Goal: Task Accomplishment & Management: Manage account settings

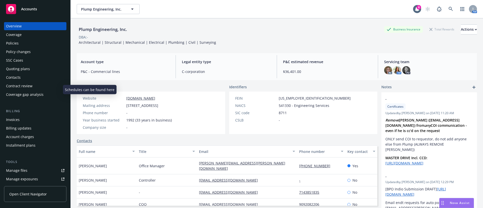
scroll to position [90, 0]
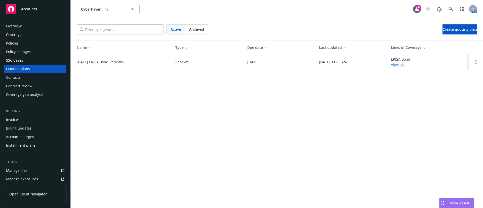
click at [90, 63] on link "[DATE] ERISA Bond Renewal" at bounding box center [100, 61] width 47 height 5
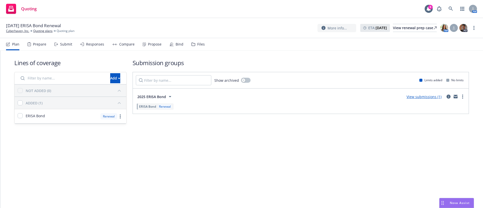
click at [66, 46] on div "Submit" at bounding box center [66, 44] width 12 height 4
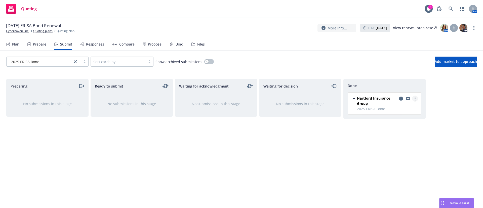
click at [416, 99] on link "more" at bounding box center [415, 99] width 6 height 6
drag, startPoint x: 463, startPoint y: 132, endPoint x: 443, endPoint y: 119, distance: 24.6
click at [463, 132] on div "Preparing No submissions in this stage Ready to submit No submissions in this s…" at bounding box center [241, 138] width 471 height 119
click at [197, 45] on div "Files" at bounding box center [201, 44] width 8 height 4
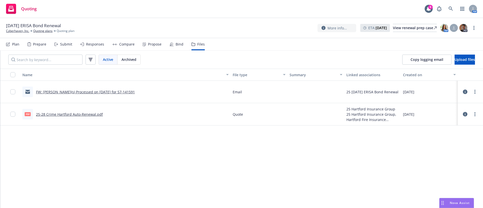
click at [62, 113] on link "25-28 Crime Hartford Auto-Renewal.pdf" at bounding box center [69, 114] width 67 height 5
drag, startPoint x: 1, startPoint y: 47, endPoint x: 59, endPoint y: 37, distance: 59.8
click at [1, 47] on nav "Plan Prepare Submit Responses Compare Propose Bind Files" at bounding box center [241, 44] width 483 height 12
click at [13, 46] on div "Plan" at bounding box center [15, 44] width 7 height 4
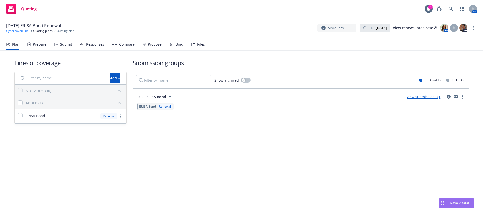
click at [14, 32] on link "Cyberhaven, Inc." at bounding box center [17, 31] width 23 height 5
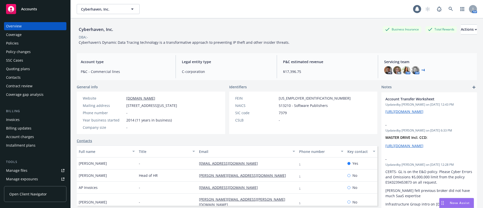
click at [38, 43] on div "Policies" at bounding box center [35, 43] width 58 height 8
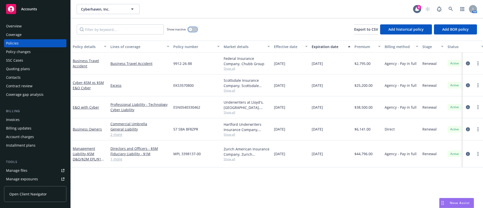
click at [193, 28] on button "button" at bounding box center [193, 29] width 10 height 5
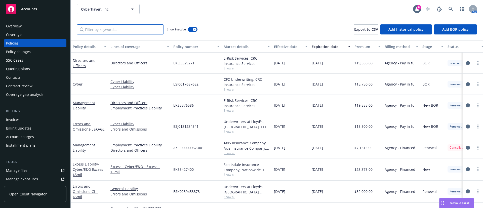
click at [116, 28] on input "Filter by keyword..." at bounding box center [120, 29] width 87 height 10
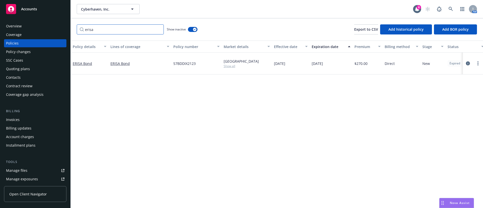
type input "erisa"
click at [229, 66] on span "Show all" at bounding box center [247, 66] width 46 height 4
click at [369, 111] on div "Policy details Lines of coverage Policy number Market details Effective date Ex…" at bounding box center [277, 125] width 413 height 168
click at [477, 63] on link "more" at bounding box center [478, 63] width 6 height 6
click at [458, 84] on link "Renew with incumbent" at bounding box center [451, 84] width 59 height 10
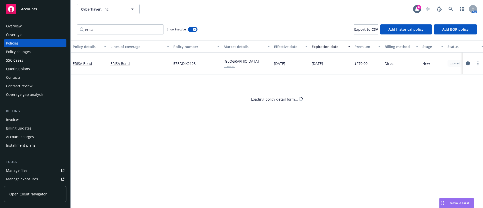
select select "12"
select select "CA"
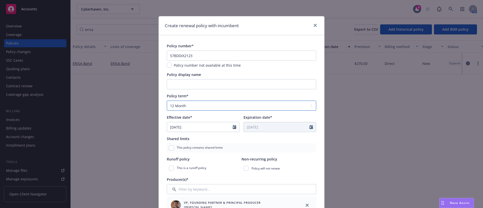
click at [216, 107] on select "Select policy term 12 Month 6 Month 4 Month 3 Month 2 Month 1 Month 36 Month (3…" at bounding box center [242, 106] width 150 height 10
select select "36"
click at [167, 101] on select "Select policy term 12 Month 6 Month 4 Month 3 Month 2 Month 1 Month 36 Month (3…" at bounding box center [242, 106] width 150 height 10
type input "08/15/2028"
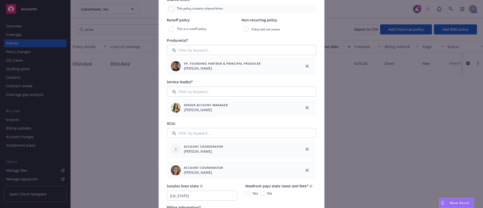
scroll to position [151, 0]
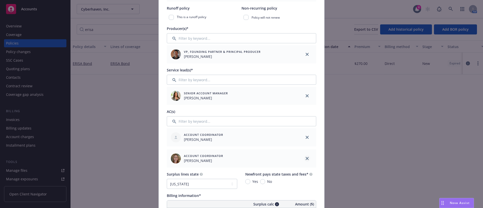
click at [306, 137] on icon "close" at bounding box center [307, 137] width 3 height 3
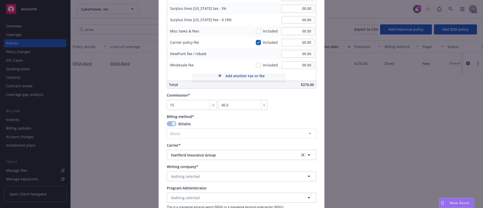
scroll to position [378, 0]
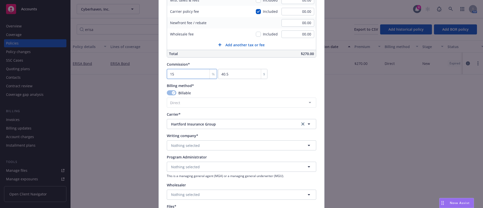
type input "2"
type input "5.4"
type input "20"
type input "54"
type input "20"
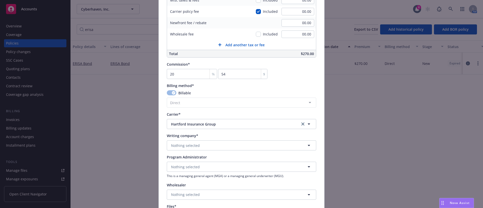
click at [227, 148] on button "Nothing selected" at bounding box center [242, 145] width 150 height 10
type input "hartford fire"
click at [235, 125] on div "Hartford Fire Insurance Company Domestic - 19682" at bounding box center [241, 128] width 142 height 13
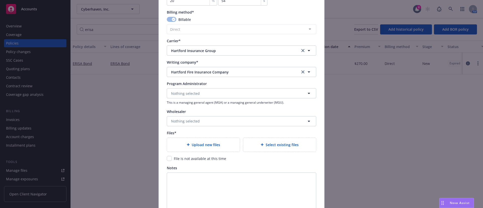
scroll to position [453, 0]
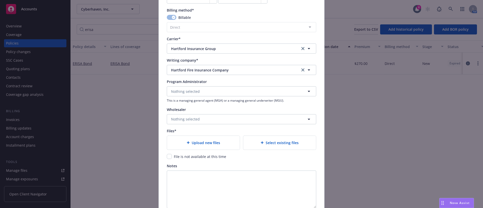
click at [226, 143] on div "Upload new files" at bounding box center [203, 143] width 65 height 6
click at [290, 147] on div "Select existing files" at bounding box center [279, 143] width 73 height 14
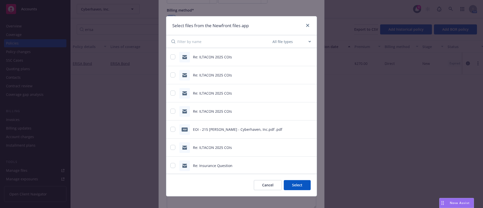
click at [213, 46] on input at bounding box center [224, 41] width 94 height 13
type input "25-28"
click at [204, 60] on div "pdf 25-28 Crime Hartford Auto-Renewal.pdf" at bounding box center [235, 57] width 130 height 11
click at [170, 57] on input "checkbox" at bounding box center [172, 56] width 5 height 5
checkbox input "true"
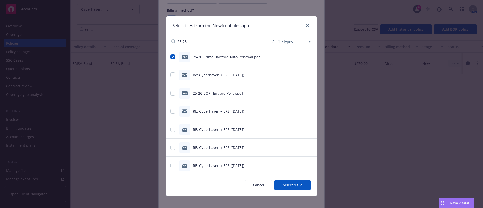
click at [297, 185] on button "Select 1 file" at bounding box center [293, 185] width 36 height 10
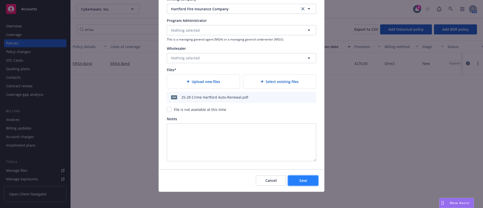
click at [296, 182] on button "Save" at bounding box center [303, 181] width 30 height 10
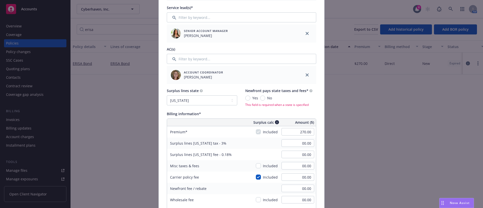
scroll to position [227, 0]
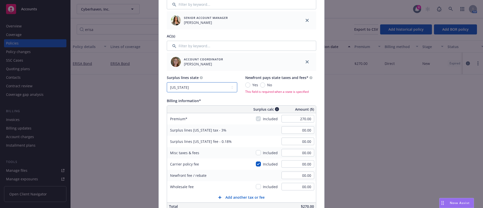
click at [201, 87] on select "No surplus lines state Alaska Alabama Arkansas Arizona California Colorado Conn…" at bounding box center [202, 87] width 70 height 10
select select "NONE"
click at [167, 82] on select "No surplus lines state Alaska Alabama Arkansas Arizona California Colorado Conn…" at bounding box center [202, 87] width 70 height 10
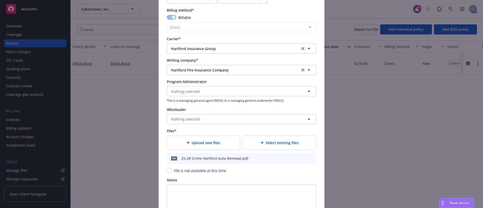
scroll to position [514, 0]
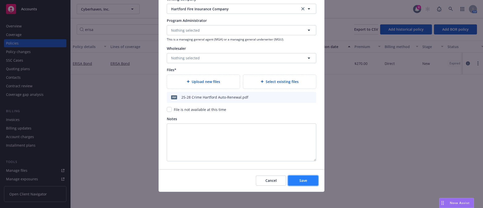
click at [306, 180] on button "Save" at bounding box center [303, 181] width 30 height 10
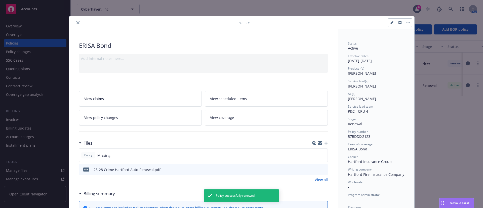
click at [315, 182] on link "View all" at bounding box center [321, 179] width 13 height 5
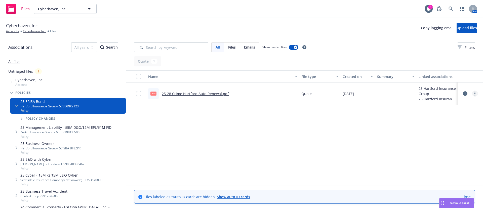
click at [476, 93] on link "more" at bounding box center [475, 94] width 6 height 6
click at [449, 121] on link "Edit" at bounding box center [453, 124] width 50 height 10
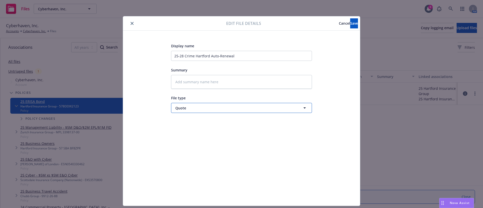
click at [231, 108] on span "Quote" at bounding box center [232, 107] width 114 height 5
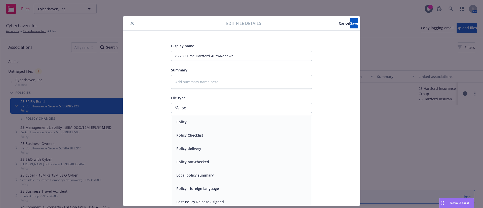
type input "poli"
click at [212, 119] on div "Policy" at bounding box center [241, 121] width 134 height 7
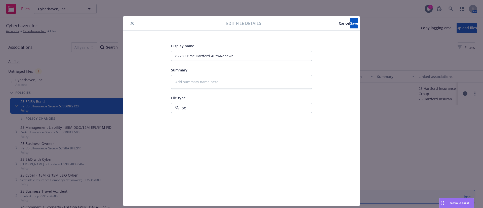
type textarea "x"
drag, startPoint x: 216, startPoint y: 57, endPoint x: 208, endPoint y: 57, distance: 8.3
click at [208, 57] on input "25-28 Crime Hartford Auto-Renewal" at bounding box center [241, 56] width 141 height 10
type input "25-28 Crime Hartford Renewal"
type textarea "x"
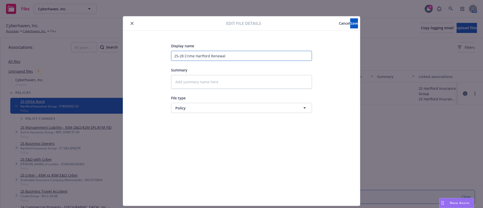
click at [194, 58] on input "25-28 Crime Hartford Renewal" at bounding box center [241, 56] width 141 height 10
type input "25-28 Crime (Hartford Renewal"
type textarea "x"
type input "25-28 Crime (EHartford Renewal"
type textarea "x"
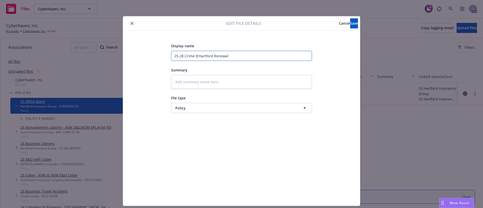
type input "25-28 Crime (ERHartford Renewal"
type textarea "x"
type input "25-28 Crime (ERIHartford Renewal"
type textarea "x"
type input "25-28 Crime (ERISHartford Renewal"
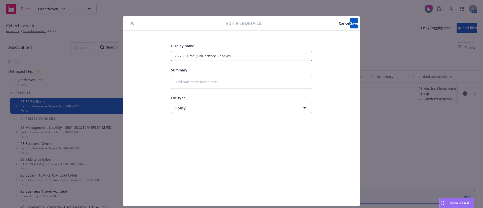
type textarea "x"
type input "25-28 Crime (ERISAHartford Renewal"
type textarea "x"
type input "25-28 Crime (ERISA Hartford Renewal"
type textarea "x"
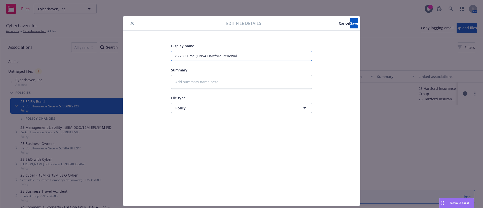
type input "25-28 Crime (ERISAHartford Renewal"
type textarea "x"
type input "25-28 Crime (ERISHartford Renewal"
type textarea "x"
type input "25-28 Crime (ERIHartford Renewal"
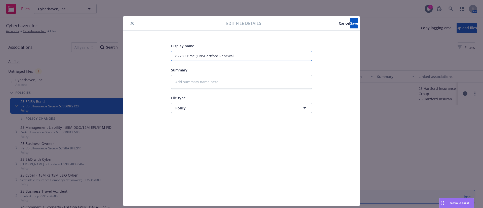
type textarea "x"
type input "25-28 Crime (ERHartford Renewal"
type textarea "x"
type input "25-28 Crime (EHartford Renewal"
type textarea "x"
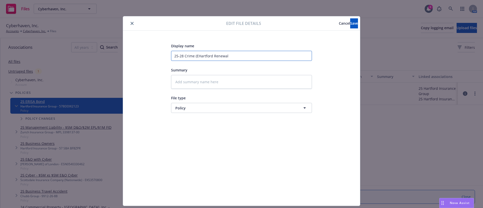
type input "25-28 Crime (Hartford Renewal"
type textarea "x"
type input "25-28 Crime Hartford Renewal"
type textarea "x"
type input "25-28 CrimeHartford Renewal"
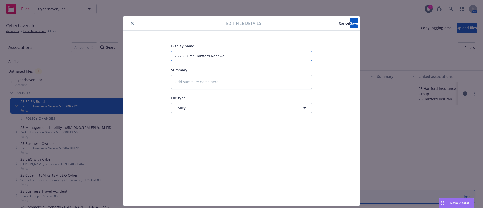
type textarea "x"
type input "25-28 CrimHartford Renewal"
type textarea "x"
type input "25-28 CriHartford Renewal"
type textarea "x"
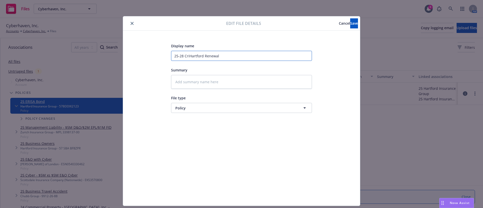
type input "25-28 CrHartford Renewal"
type textarea "x"
type input "25-28 CHartford Renewal"
type textarea "x"
type input "25-28 Hartford Renewal"
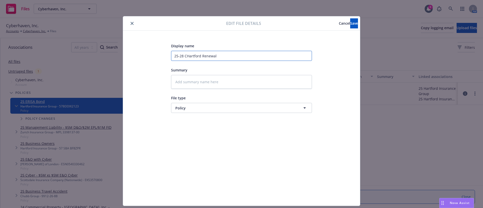
type textarea "x"
type input "25-28 EHartford Renewal"
type textarea "x"
type input "25-28 ERHartford Renewal"
type textarea "x"
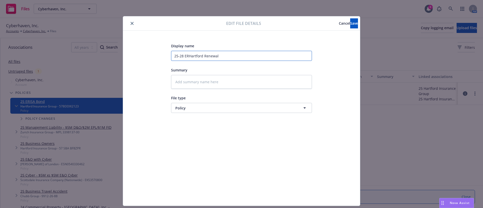
type input "25-28 ERIHartford Renewal"
type textarea "x"
type input "25-28 ERISHartford Renewal"
type textarea "x"
type input "25-28 ERISAHartford Renewal"
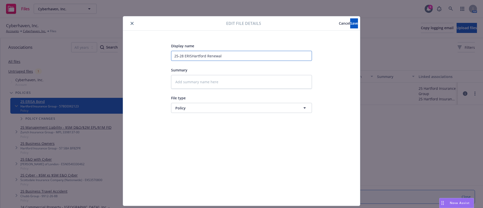
type textarea "x"
type input "25-28 ERISA Hartford Renewal"
type textarea "x"
type input "25-28 ERISA BHartford Renewal"
type textarea "x"
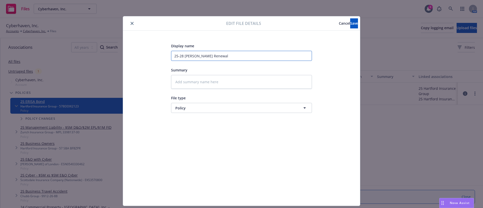
type input "25-28 ERISA BoHartford Renewal"
type textarea "x"
type input "25-28 ERISA BonHartford Renewal"
type textarea "x"
type input "25-28 ERISA BondHartford Renewal"
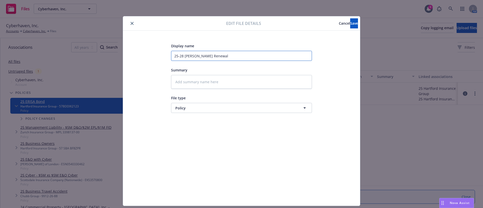
type textarea "x"
type input "25-28 ERISA Bond Hartford Renewal"
type textarea "x"
type input "25-28 ERISA Bond (Hartford Renewal"
type textarea "x"
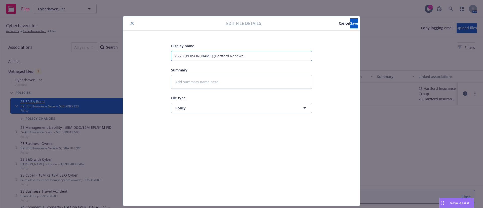
type input "25-28 ERISA Bond (CHartford Renewal"
type textarea "x"
type input "25-28 ERISA Bond (CrHartford Renewal"
type textarea "x"
type input "25-28 ERISA Bond (CriHartford Renewal"
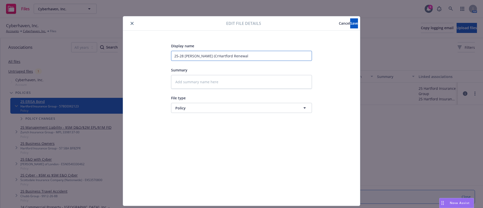
type textarea "x"
type input "25-28 ERISA Bond (CrimHartford Renewal"
type textarea "x"
type input "25-28 ERISA Bond (CrimeHartford Renewal"
type textarea "x"
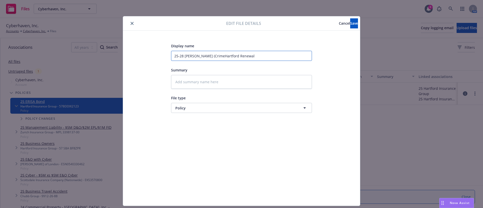
type input "25-28 ERISA Bond (Crime)Hartford Renewal"
type textarea "x"
type input "25-28 ERISA Bond (Crime) Hartford Renewal"
type textarea "x"
drag, startPoint x: 249, startPoint y: 55, endPoint x: 230, endPoint y: 56, distance: 18.9
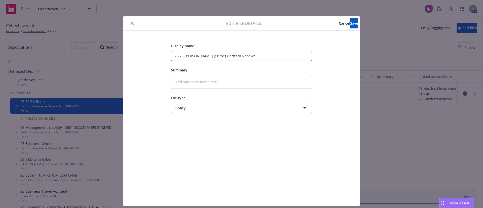
click at [230, 56] on input "25-28 ERISA Bond (Crime) Hartford Renewal" at bounding box center [241, 56] width 141 height 10
type input "25-28 ERISA Bond (Crime) Hartford P"
type textarea "x"
type input "25-28 ERISA Bond (Crime) Hartford Po"
type textarea "x"
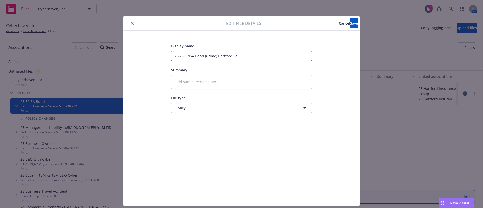
type input "25-28 ERISA Bond (Crime) Hartford Pol"
type textarea "x"
type input "25-28 ERISA Bond (Crime) Hartford Poli"
type textarea "x"
type input "25-28 ERISA Bond (Crime) Hartford Polic"
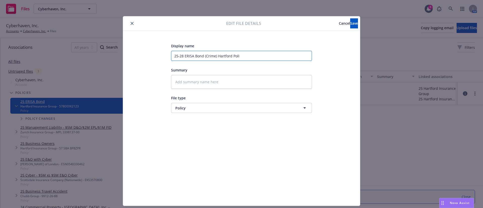
type textarea "x"
type input "25-28 ERISA Bond (Crime) Hartford Policy"
type textarea "x"
type input "25-28 ERISA Bond (Crime) Hartford Policy"
click at [350, 21] on button "Save" at bounding box center [354, 23] width 8 height 10
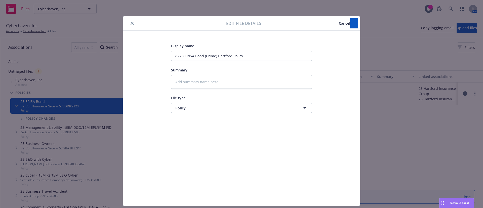
type textarea "x"
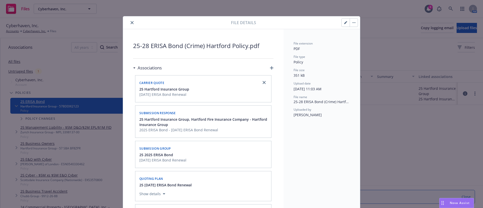
click at [131, 23] on icon "close" at bounding box center [132, 22] width 3 height 3
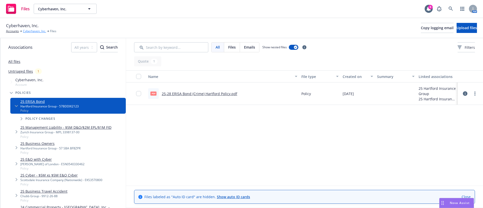
click at [38, 31] on link "Cyberhaven, Inc." at bounding box center [34, 31] width 23 height 5
